Goal: Check status: Check status

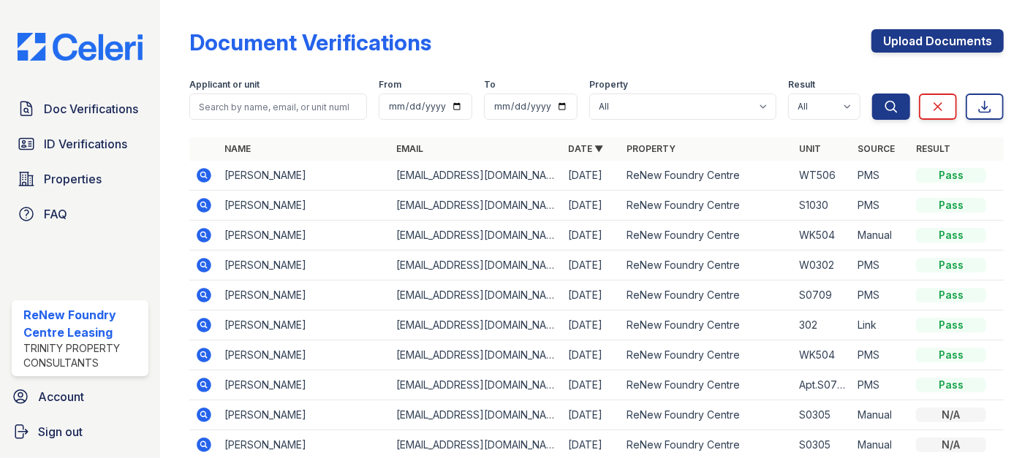
click at [307, 105] on input "search" at bounding box center [278, 107] width 178 height 26
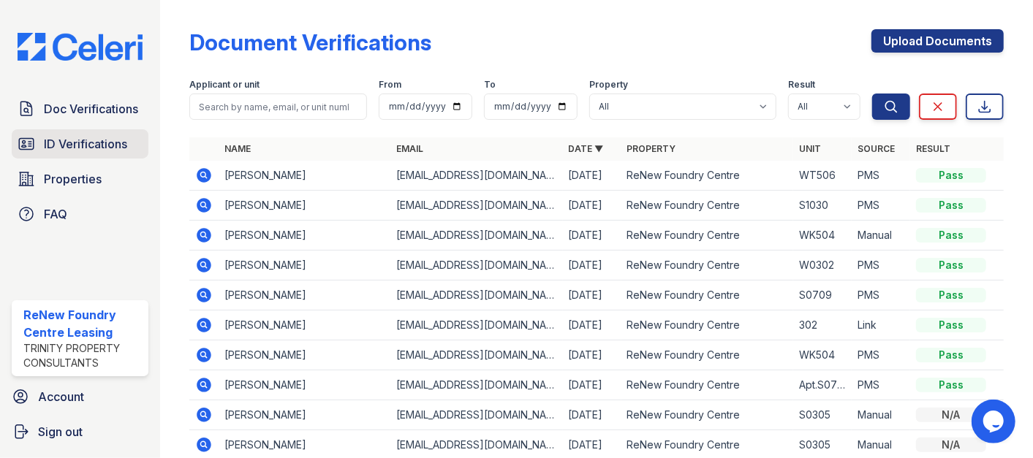
click at [124, 150] on span "ID Verifications" at bounding box center [85, 144] width 83 height 18
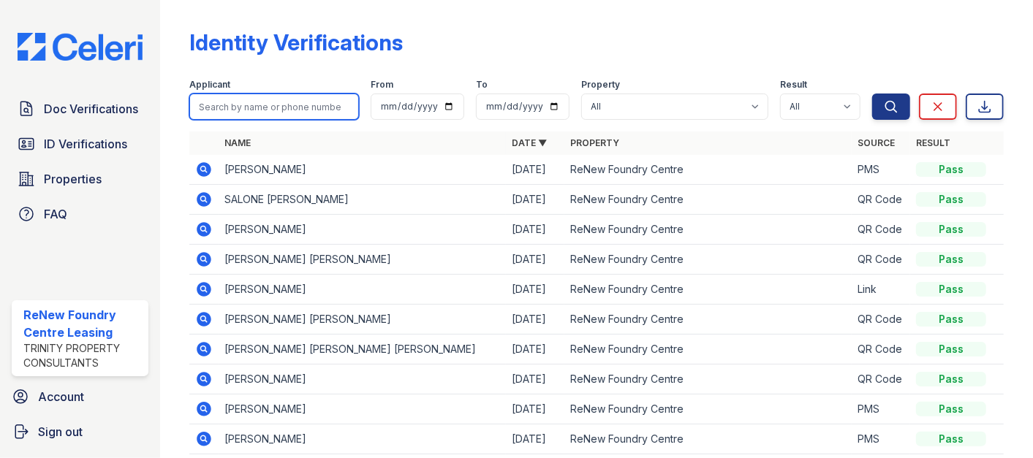
click at [227, 109] on input "search" at bounding box center [274, 107] width 170 height 26
type input "hamilton"
click at [872, 94] on button "Search" at bounding box center [891, 107] width 38 height 26
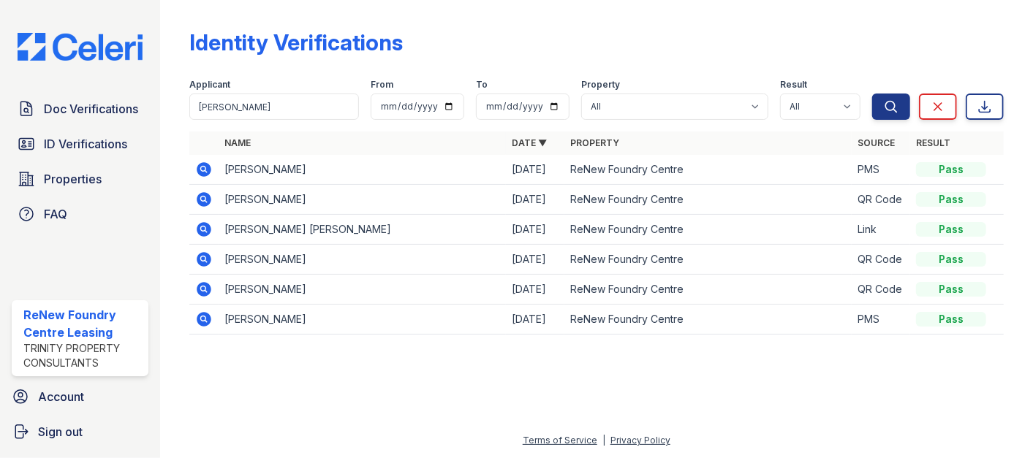
click at [203, 169] on icon at bounding box center [203, 169] width 4 height 4
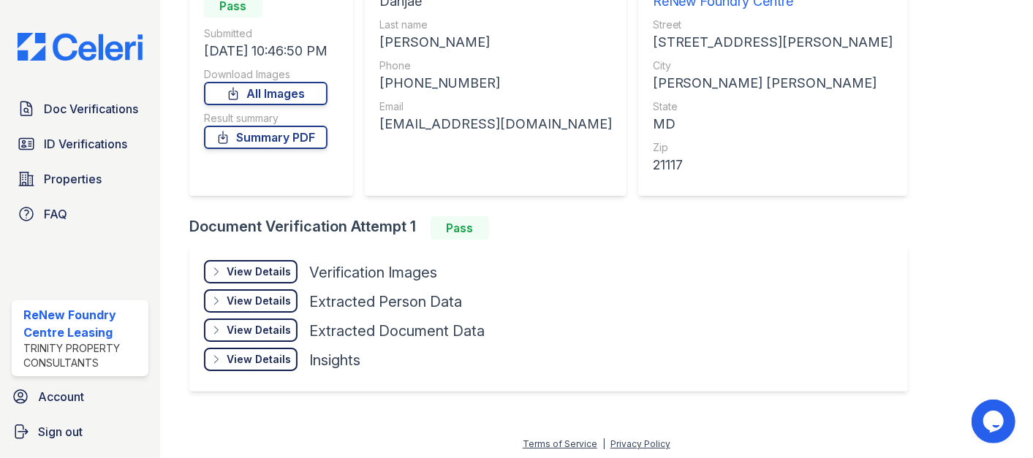
scroll to position [173, 0]
click at [276, 261] on div "View Details Details Hide Details Details Verification Images Face Open Documen…" at bounding box center [548, 318] width 719 height 146
click at [287, 136] on link "Summary PDF" at bounding box center [266, 136] width 124 height 23
click at [254, 264] on div "View Details" at bounding box center [259, 271] width 64 height 15
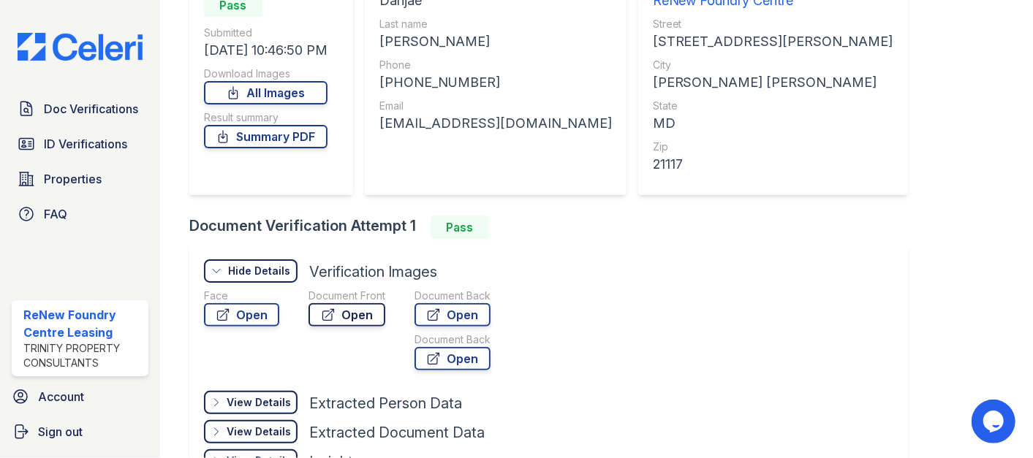
click at [338, 318] on link "Open" at bounding box center [347, 314] width 77 height 23
click at [74, 94] on link "Doc Verifications" at bounding box center [80, 108] width 137 height 29
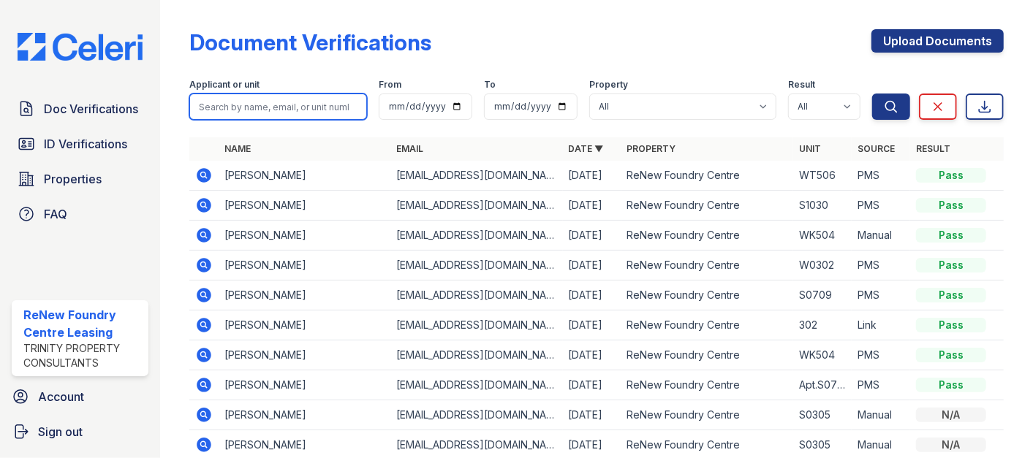
click at [252, 107] on input "search" at bounding box center [278, 107] width 178 height 26
click at [269, 110] on input "search" at bounding box center [278, 107] width 178 height 26
paste input "Peugh"
type input "Peugh"
click at [872, 94] on button "Search" at bounding box center [891, 107] width 38 height 26
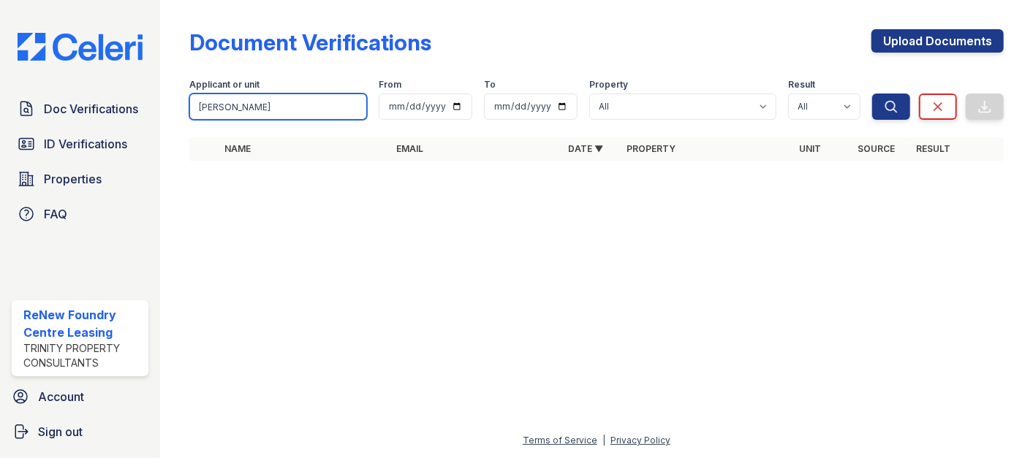
click at [269, 110] on input "Peugh" at bounding box center [278, 107] width 178 height 26
type input "Peug"
click at [872, 94] on button "Search" at bounding box center [891, 107] width 38 height 26
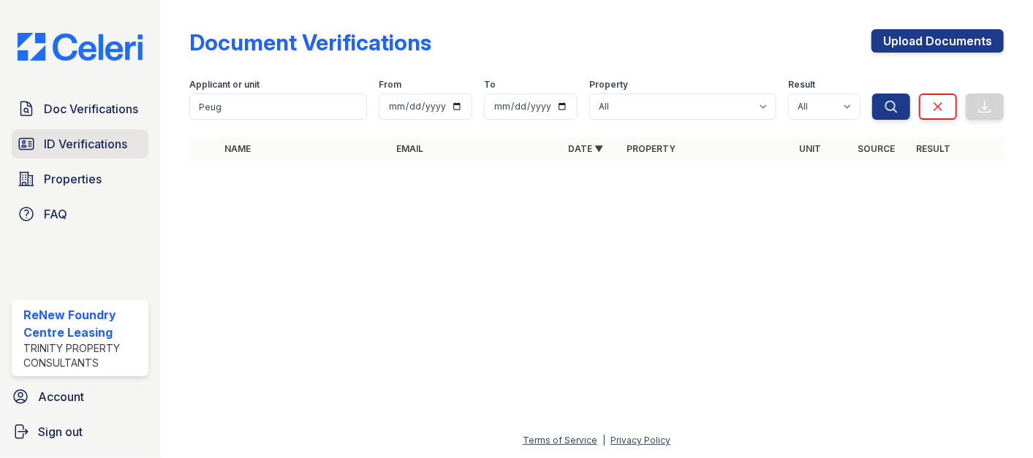
click at [62, 143] on span "ID Verifications" at bounding box center [85, 144] width 83 height 18
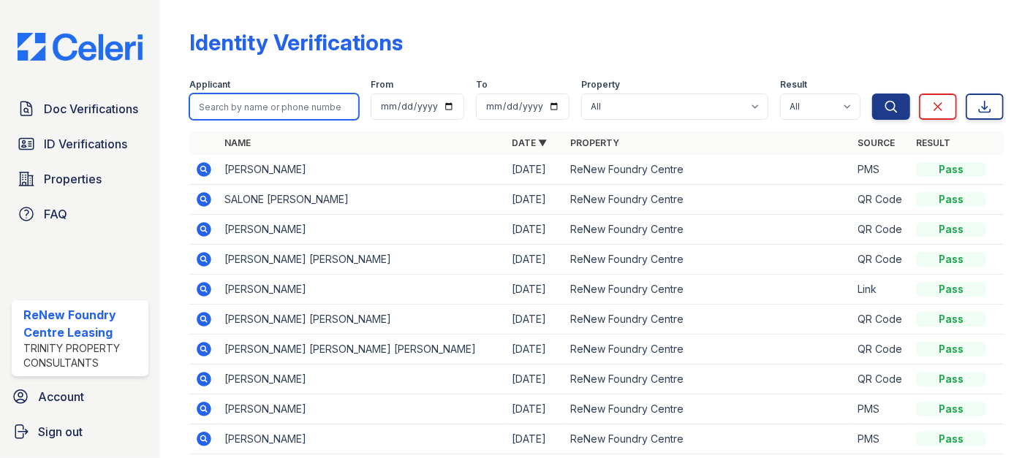
click at [250, 118] on input "search" at bounding box center [274, 107] width 170 height 26
paste input "Peugh"
type input "Peugh"
click at [872, 94] on button "Search" at bounding box center [891, 107] width 38 height 26
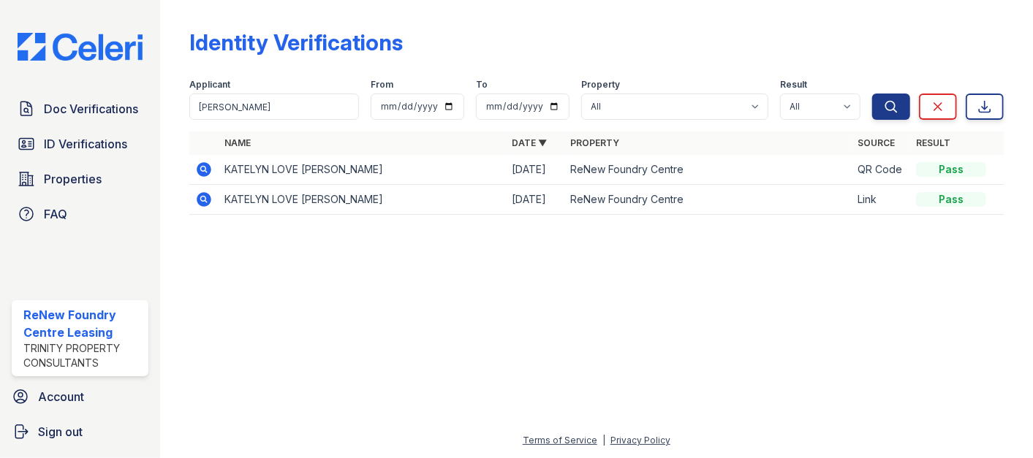
click at [208, 170] on icon at bounding box center [204, 169] width 15 height 15
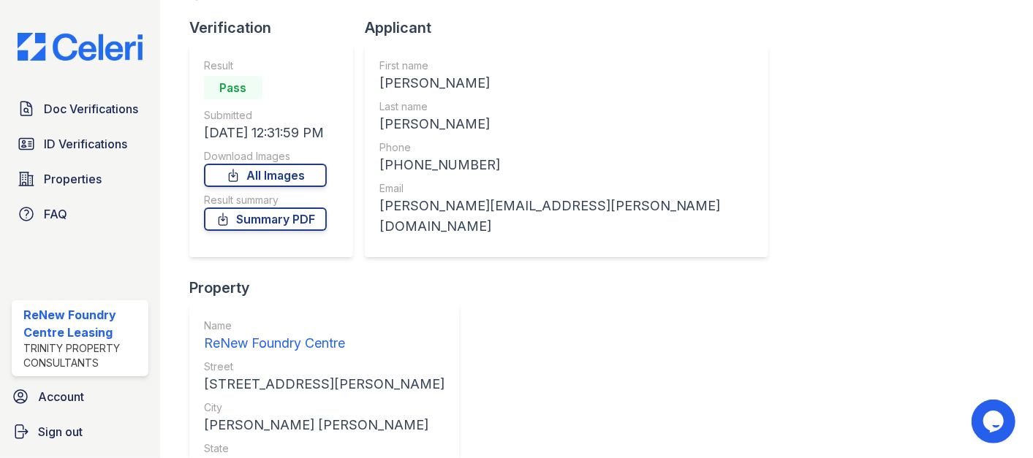
scroll to position [162, 0]
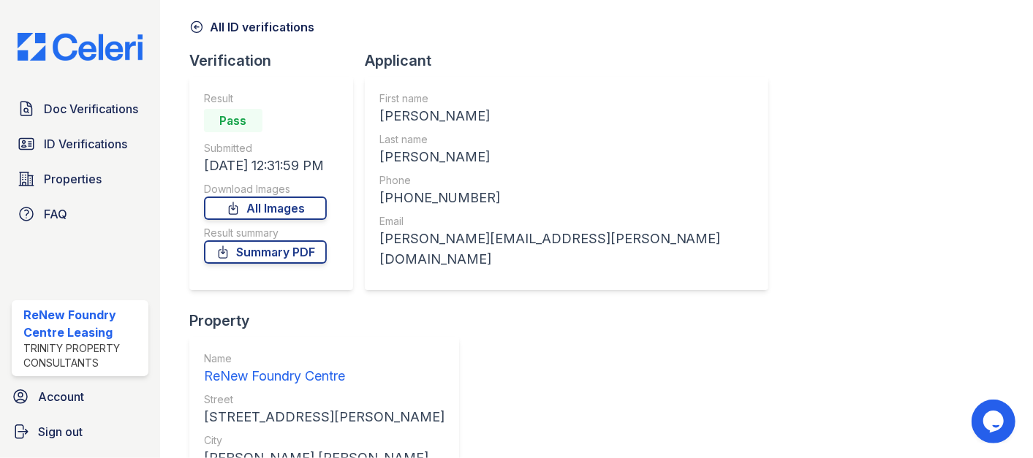
scroll to position [0, 0]
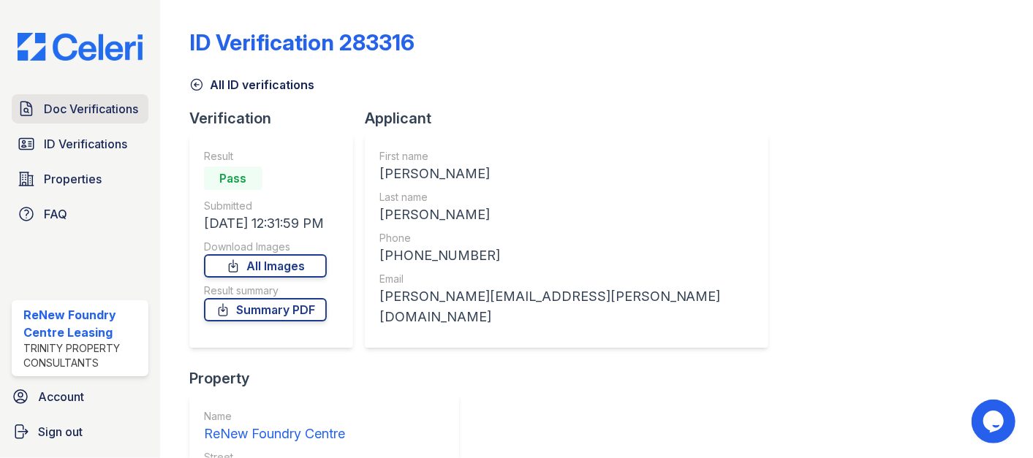
click at [67, 117] on link "Doc Verifications" at bounding box center [80, 108] width 137 height 29
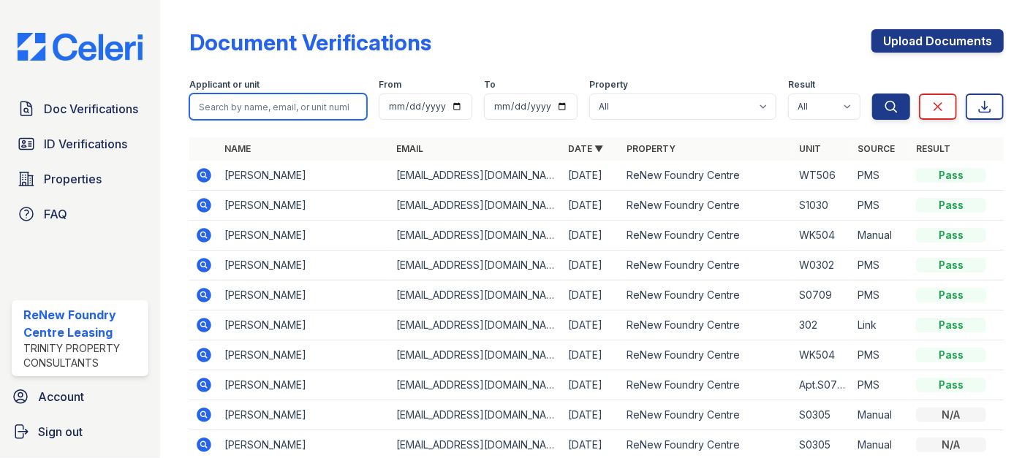
click at [267, 110] on input "search" at bounding box center [278, 107] width 178 height 26
type input "m"
type input "smith"
click at [872, 94] on button "Search" at bounding box center [891, 107] width 38 height 26
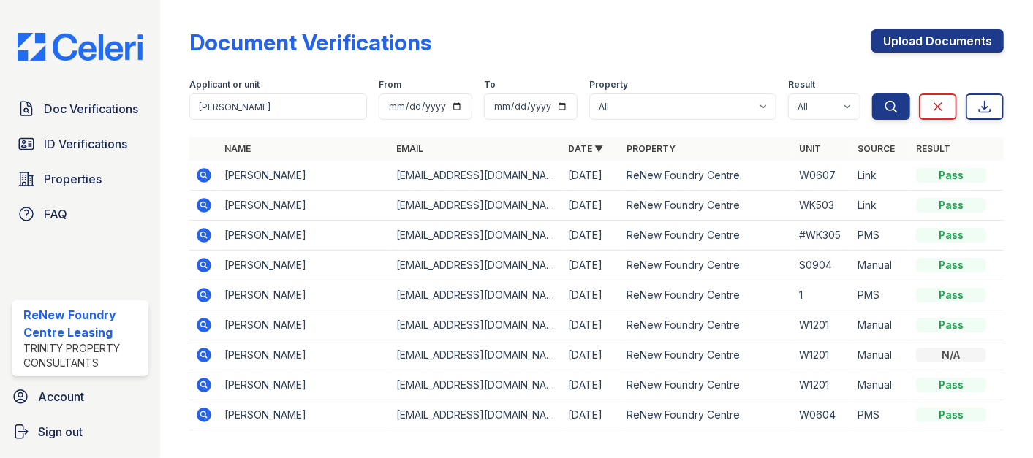
click at [208, 173] on icon at bounding box center [204, 175] width 15 height 15
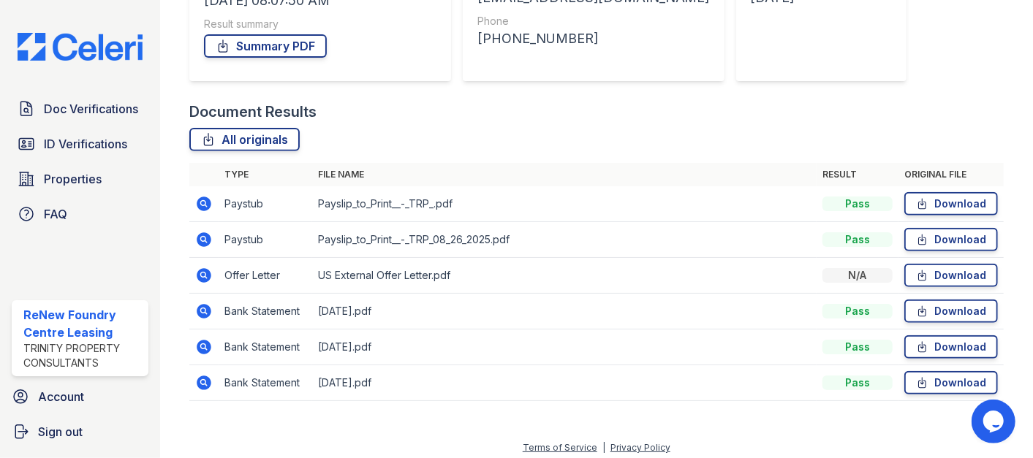
scroll to position [264, 0]
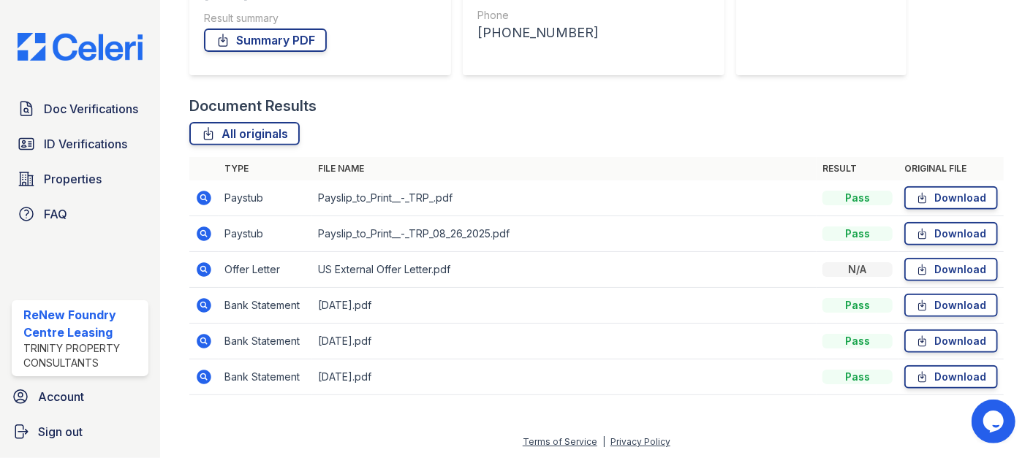
click at [198, 230] on icon at bounding box center [204, 234] width 15 height 15
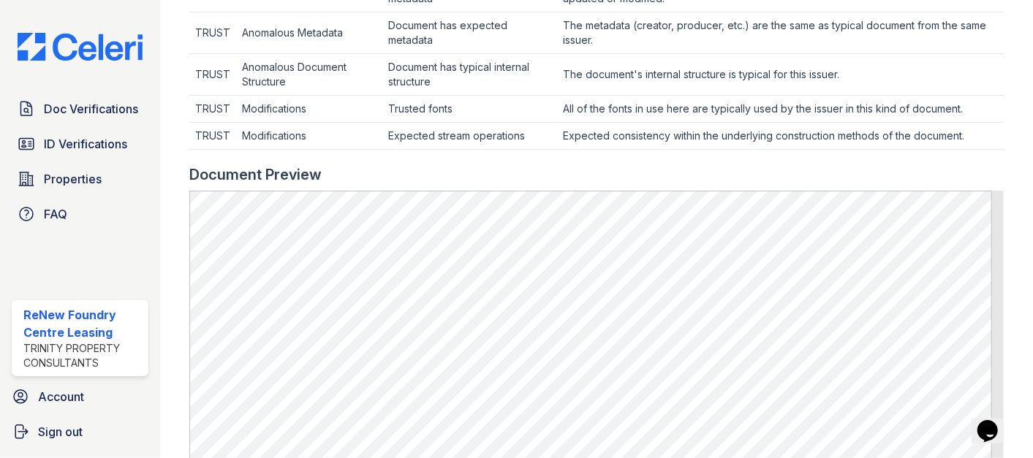
scroll to position [649, 0]
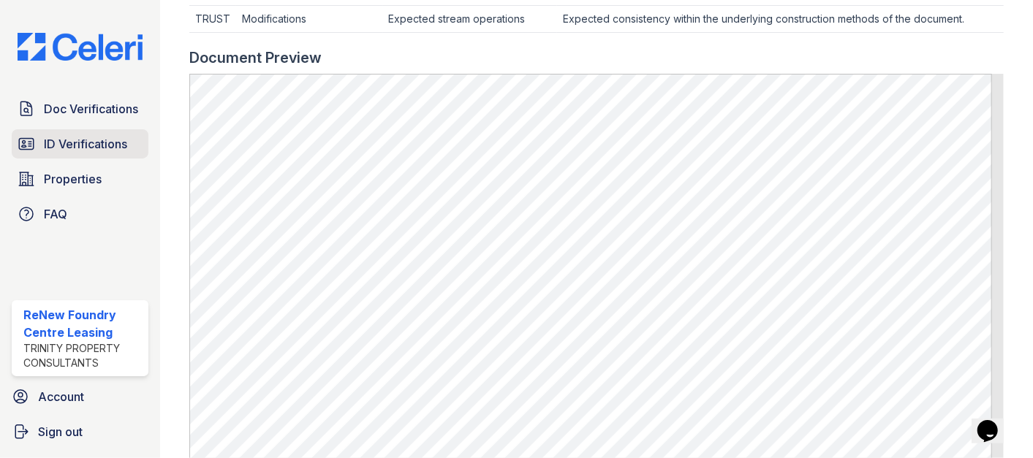
click at [66, 137] on span "ID Verifications" at bounding box center [85, 144] width 83 height 18
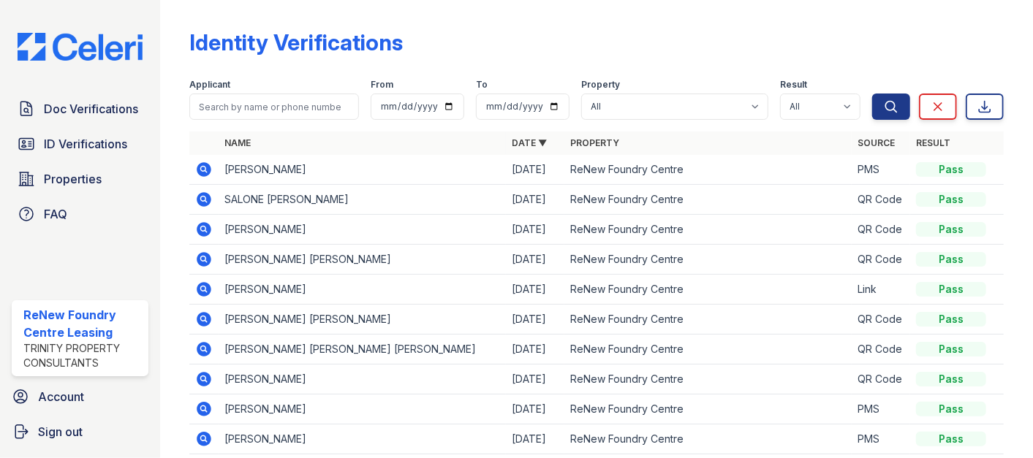
click at [71, 113] on span "Doc Verifications" at bounding box center [91, 109] width 94 height 18
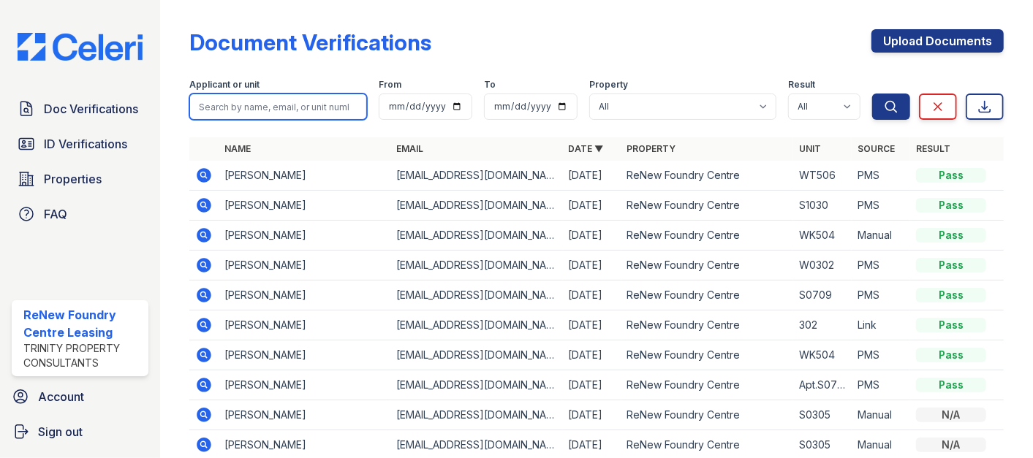
drag, startPoint x: 230, startPoint y: 112, endPoint x: 240, endPoint y: 95, distance: 19.3
click at [232, 112] on input "search" at bounding box center [278, 107] width 178 height 26
type input "green"
click at [872, 94] on button "Search" at bounding box center [891, 107] width 38 height 26
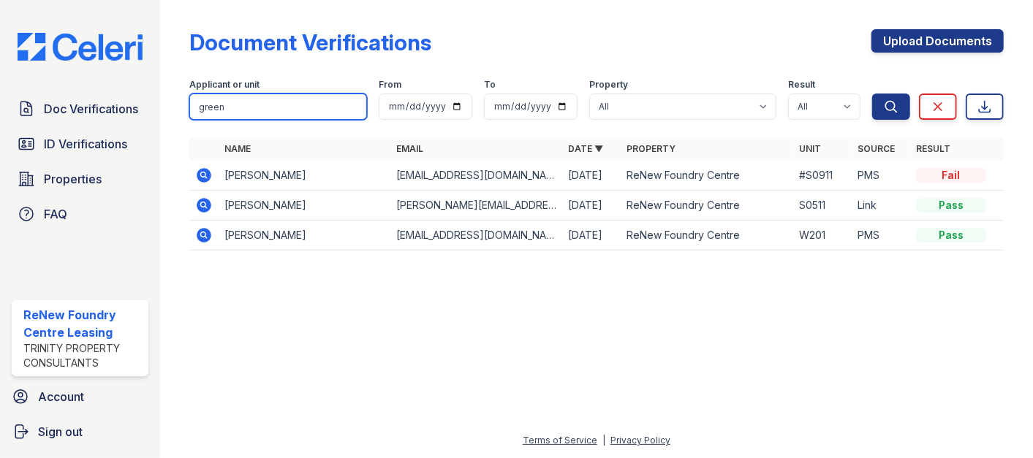
drag, startPoint x: 231, startPoint y: 107, endPoint x: 188, endPoint y: 106, distance: 43.1
click at [188, 106] on div "Document Verifications Upload Documents Filter Applicant or unit green From To …" at bounding box center [597, 144] width 826 height 289
type input "[PERSON_NAME]"
click at [872, 94] on button "Search" at bounding box center [891, 107] width 38 height 26
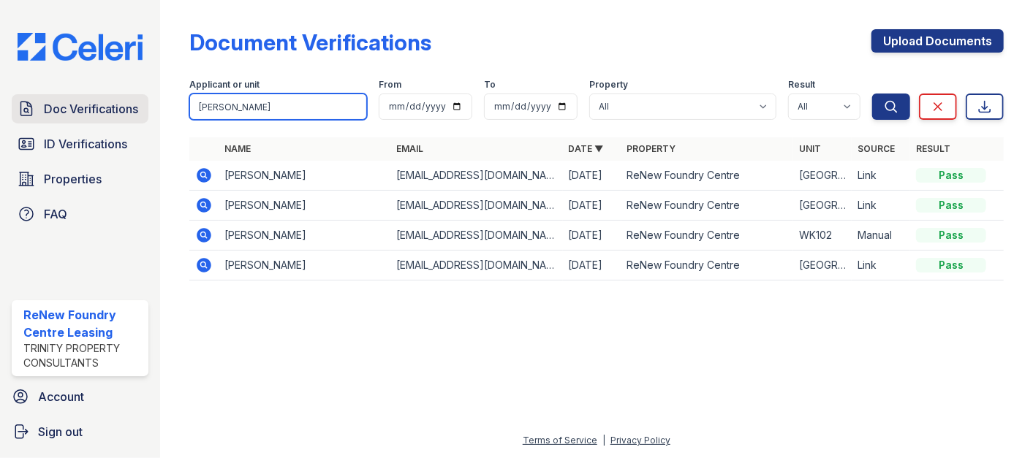
drag, startPoint x: 260, startPoint y: 107, endPoint x: 130, endPoint y: 96, distance: 129.9
click at [139, 108] on div "Doc Verifications ID Verifications Properties FAQ ReNew Foundry Centre Leasing …" at bounding box center [516, 229] width 1033 height 458
type input "jennifer"
click at [872, 94] on button "Search" at bounding box center [891, 107] width 38 height 26
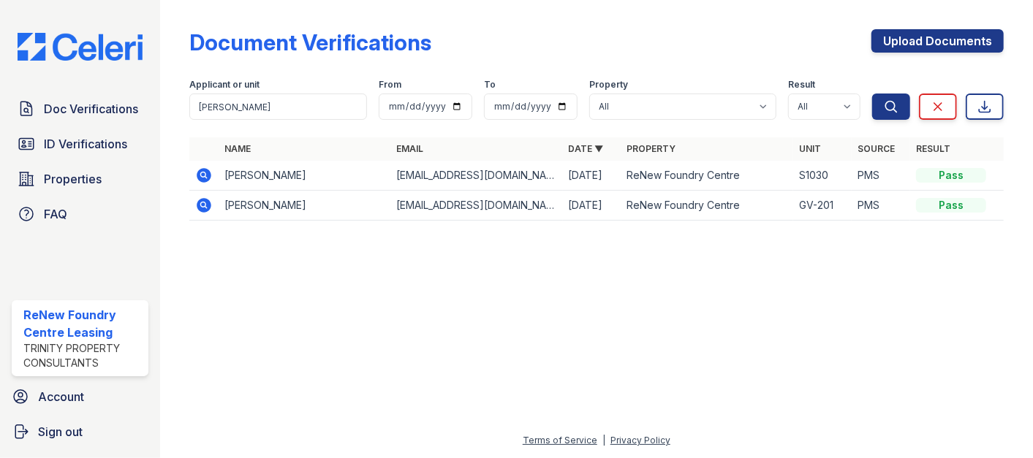
click at [212, 165] on td at bounding box center [203, 176] width 29 height 30
click at [205, 176] on icon at bounding box center [204, 176] width 18 height 18
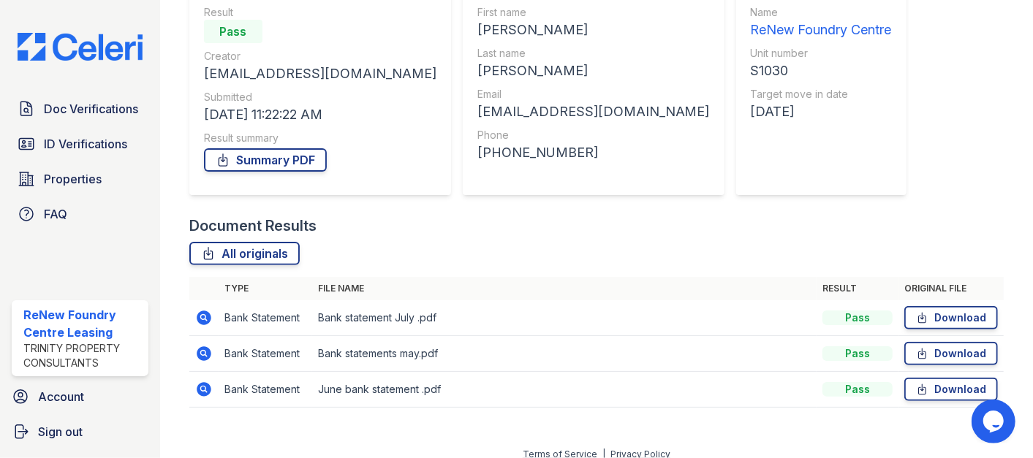
scroll to position [157, 0]
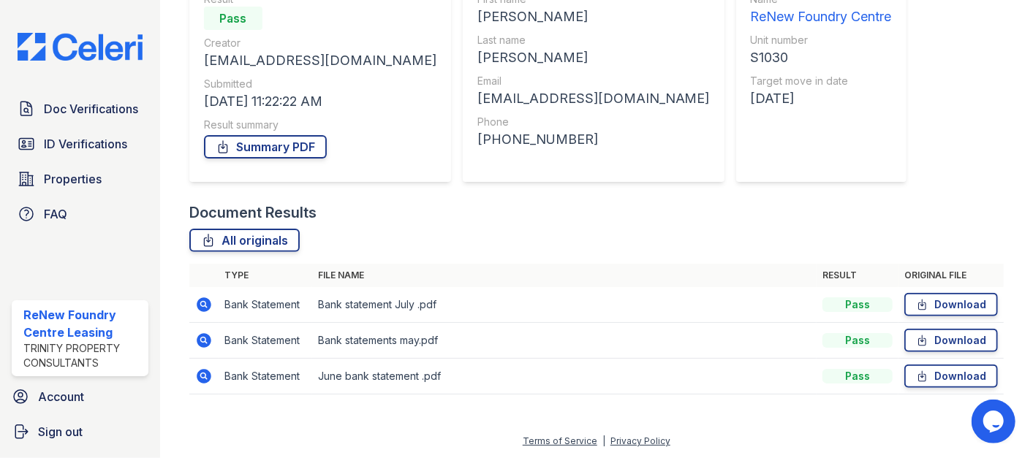
click at [202, 303] on icon at bounding box center [203, 304] width 4 height 4
